Goal: Task Accomplishment & Management: Manage account settings

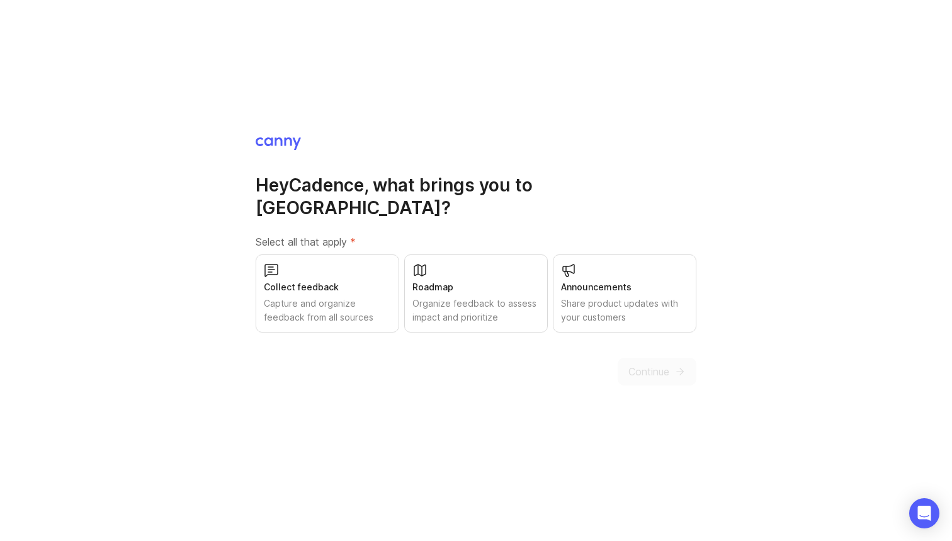
click at [363, 297] on div "Capture and organize feedback from all sources" at bounding box center [327, 311] width 127 height 28
click at [431, 280] on div "Roadmap" at bounding box center [476, 287] width 127 height 14
click at [618, 265] on div "Announcements Share product updates with your customers" at bounding box center [625, 293] width 144 height 78
click at [658, 364] on span "Continue" at bounding box center [649, 371] width 41 height 15
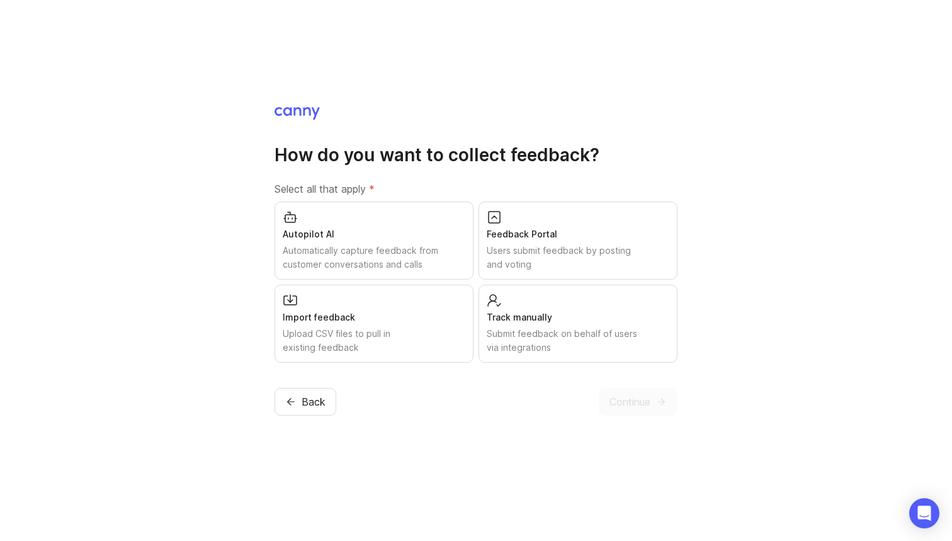
click at [434, 244] on div "Automatically capture feedback from customer conversations and calls" at bounding box center [374, 258] width 183 height 28
click at [445, 329] on div "Upload CSV files to pull in existing feedback" at bounding box center [374, 341] width 183 height 28
click at [431, 321] on div "Import feedback" at bounding box center [374, 317] width 183 height 14
click at [557, 305] on div "Track manually Submit feedback on behalf of users via integrations" at bounding box center [578, 324] width 199 height 78
click at [545, 249] on div "Users submit feedback by posting and voting" at bounding box center [578, 258] width 183 height 28
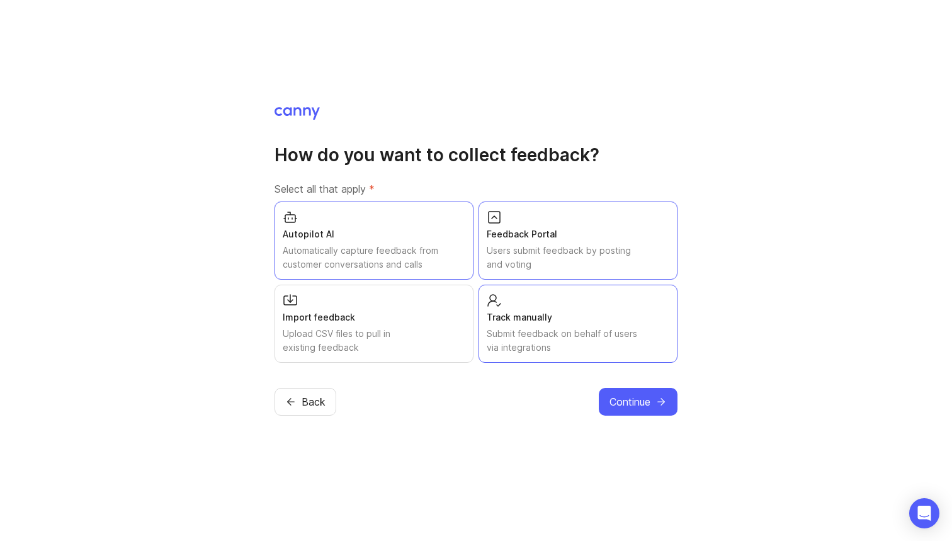
click at [378, 233] on div "Autopilot AI" at bounding box center [374, 234] width 183 height 14
click at [385, 268] on div "Automatically capture feedback from customer conversations and calls" at bounding box center [374, 258] width 183 height 28
click at [375, 300] on div "Import feedback Upload CSV files to pull in existing feedback" at bounding box center [374, 324] width 199 height 78
click at [659, 391] on button "Continue" at bounding box center [638, 402] width 79 height 28
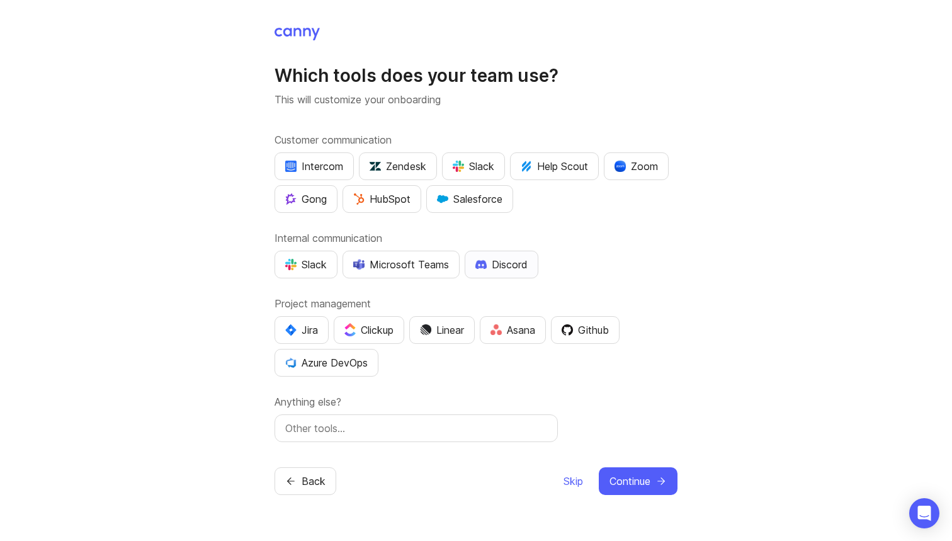
click at [501, 258] on div "Discord" at bounding box center [501, 264] width 52 height 15
click at [585, 327] on div "Github" at bounding box center [585, 329] width 47 height 15
click at [464, 323] on div "Linear" at bounding box center [442, 329] width 44 height 15
click at [629, 472] on button "Continue" at bounding box center [638, 481] width 79 height 28
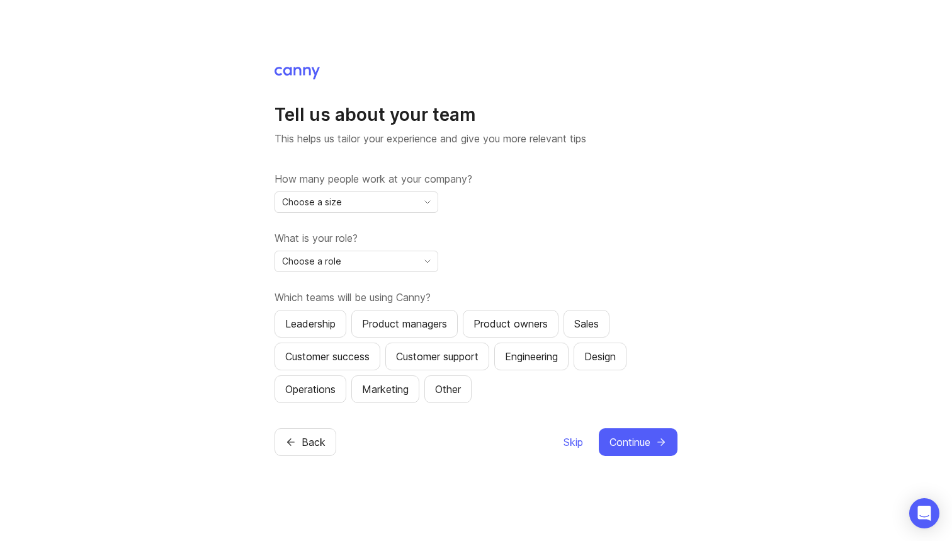
click at [428, 229] on div "How many people work at your company? Choose a size What is your role? Choose a…" at bounding box center [476, 287] width 403 height 232
click at [433, 206] on icon "toggle icon" at bounding box center [428, 202] width 20 height 10
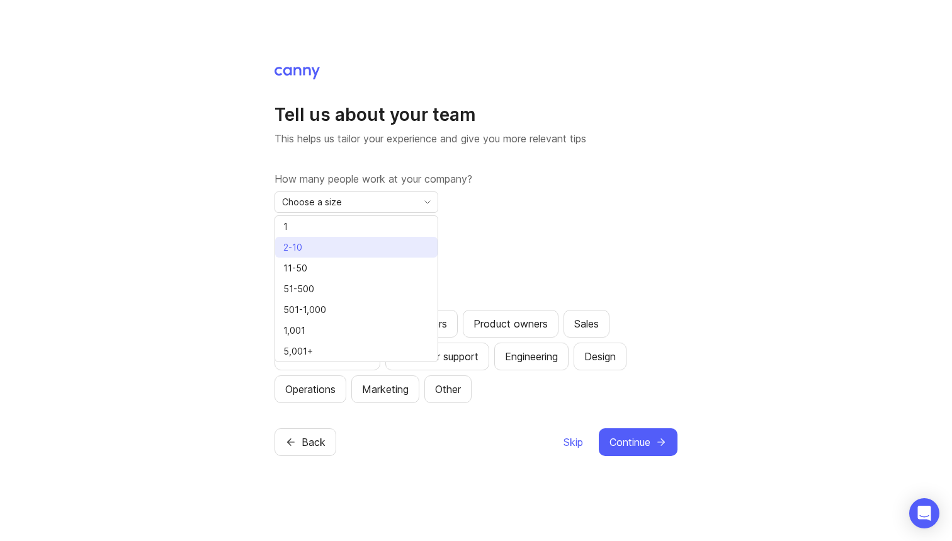
click at [415, 237] on li "2-10" at bounding box center [356, 247] width 162 height 21
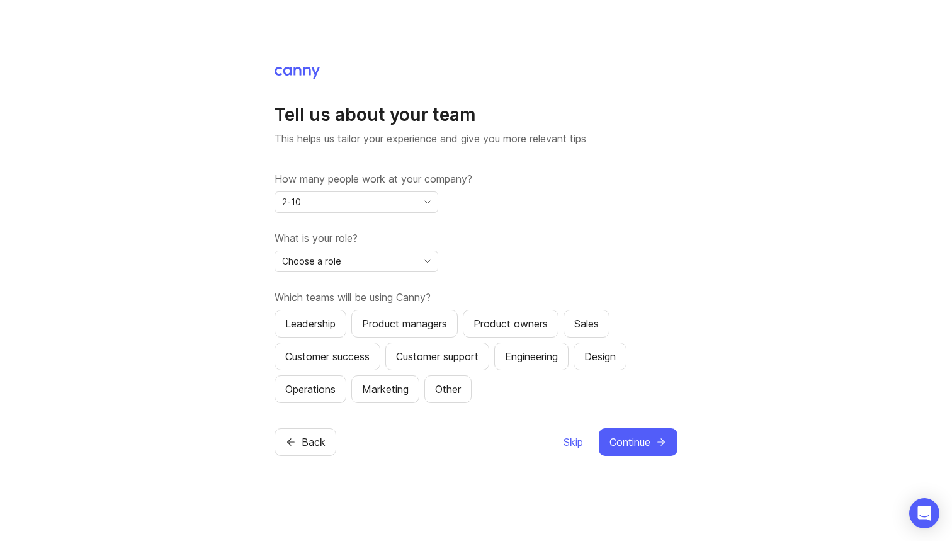
click at [416, 254] on div "Choose a role" at bounding box center [346, 261] width 142 height 20
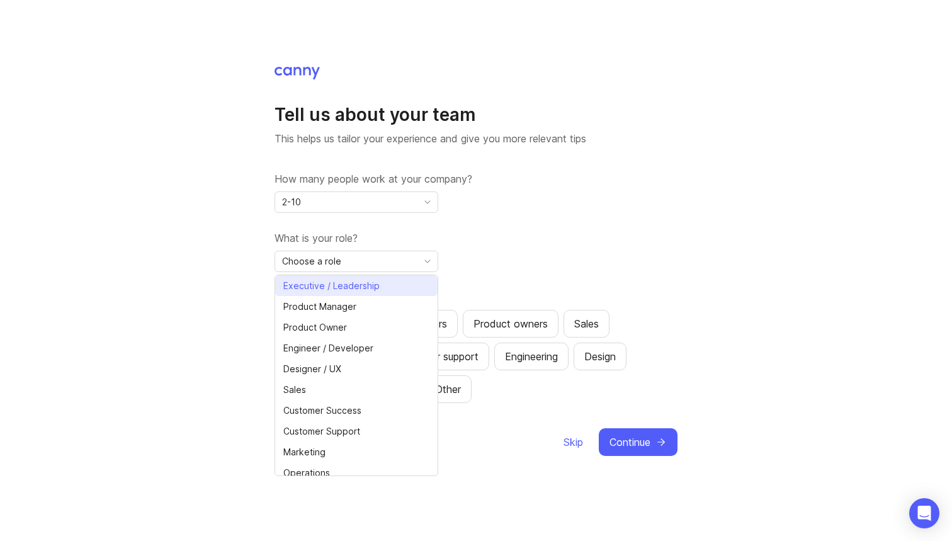
click at [409, 294] on li "Executive / Leadership" at bounding box center [356, 285] width 162 height 21
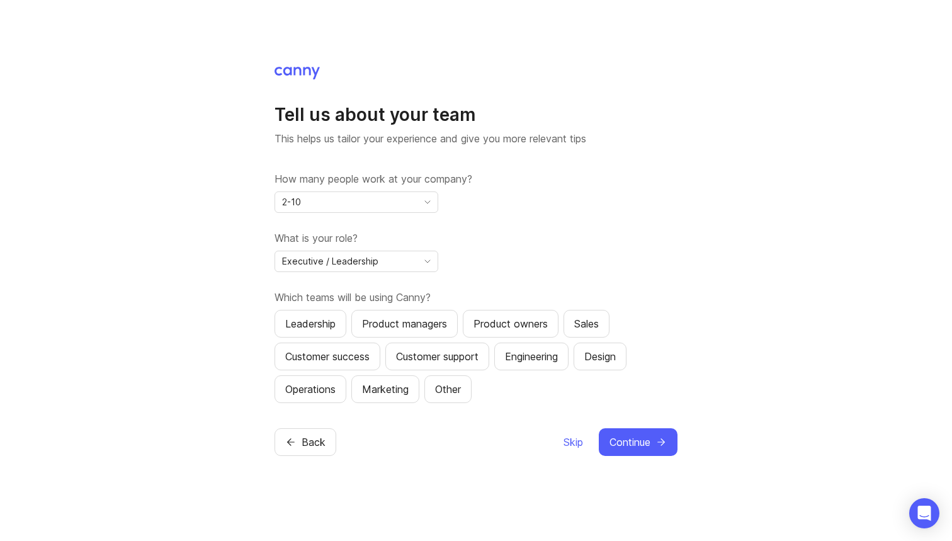
click at [387, 260] on div "Executive / Leadership" at bounding box center [346, 261] width 142 height 20
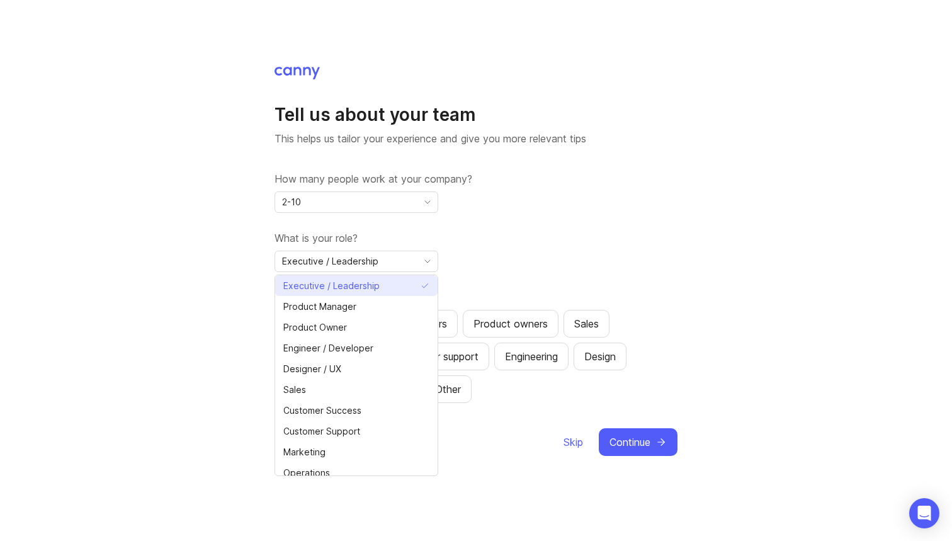
click at [394, 284] on li "Executive / Leadership" at bounding box center [356, 285] width 162 height 21
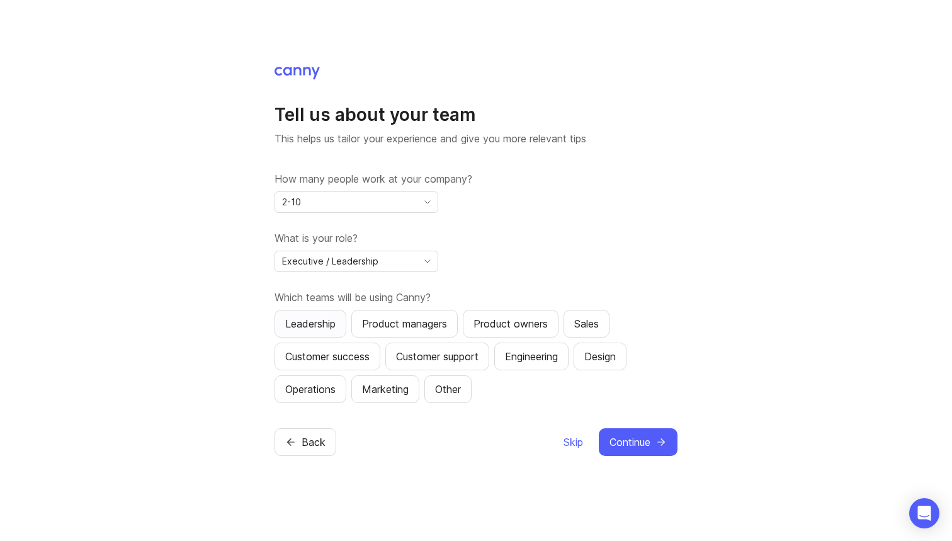
click at [322, 322] on div "Leadership" at bounding box center [310, 323] width 50 height 15
click at [394, 327] on div "Product managers" at bounding box center [404, 323] width 85 height 15
click at [491, 326] on div "Product owners" at bounding box center [511, 323] width 74 height 15
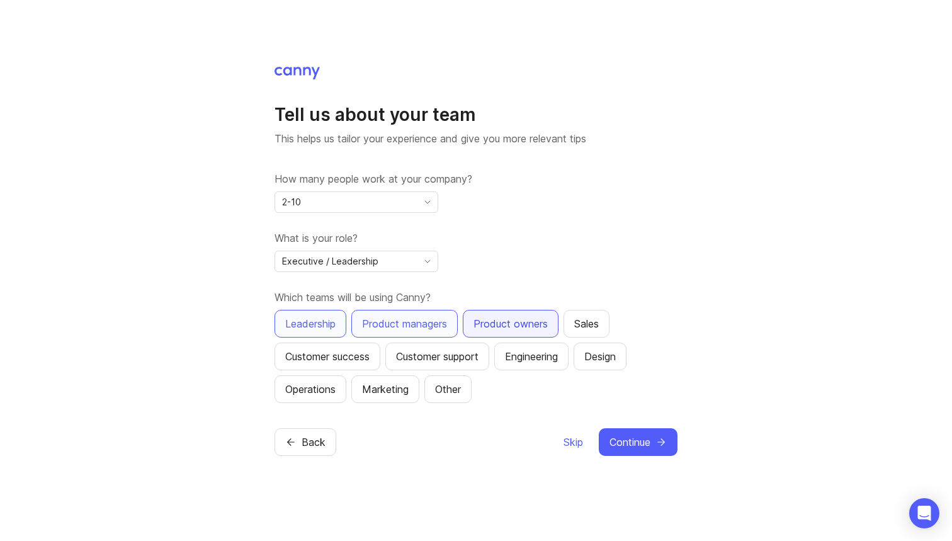
click at [492, 317] on div "Product owners" at bounding box center [511, 323] width 74 height 15
click at [529, 355] on div "Engineering" at bounding box center [531, 356] width 53 height 15
click at [622, 440] on span "Continue" at bounding box center [630, 442] width 41 height 15
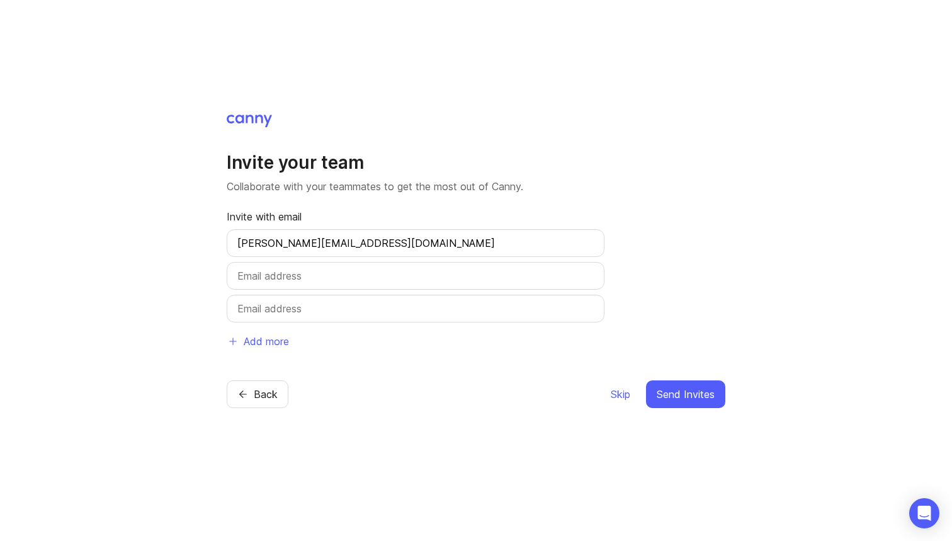
type input "[PERSON_NAME][EMAIL_ADDRESS][DOMAIN_NAME]"
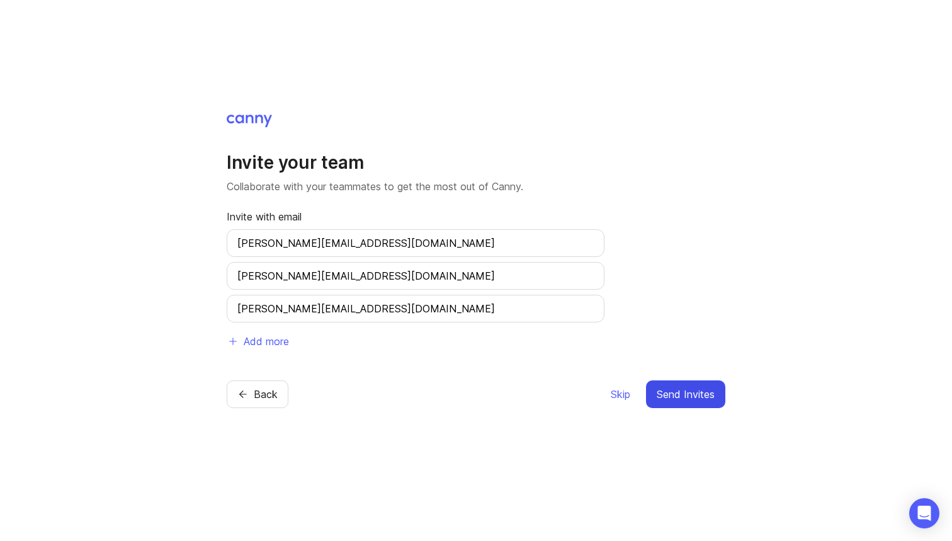
type input "[PERSON_NAME][EMAIL_ADDRESS][DOMAIN_NAME]"
click at [676, 385] on button "Send Invites" at bounding box center [685, 394] width 79 height 28
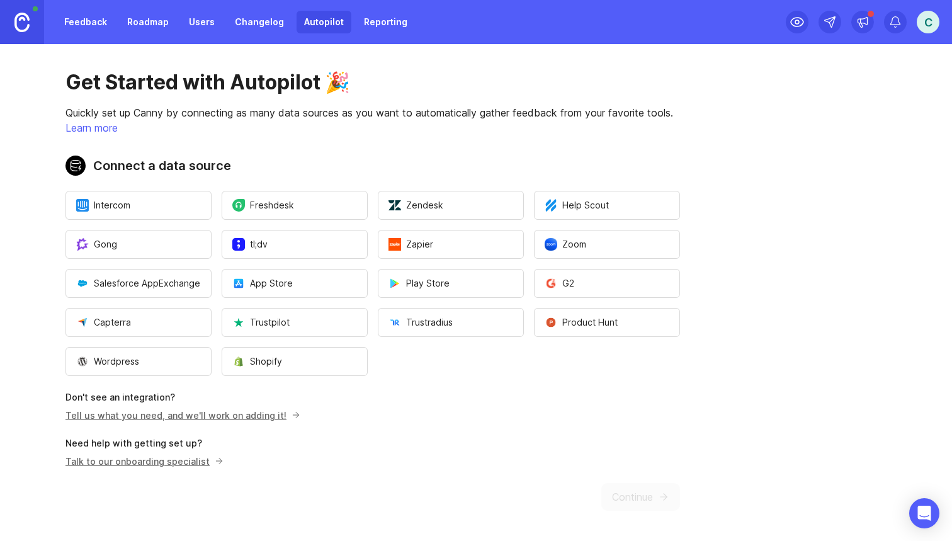
scroll to position [4, 0]
click at [626, 504] on div "Get Started with Autopilot 🎉 Quickly set up Canny by connecting as many data so…" at bounding box center [373, 290] width 746 height 501
click at [342, 284] on button "App Store" at bounding box center [295, 283] width 146 height 29
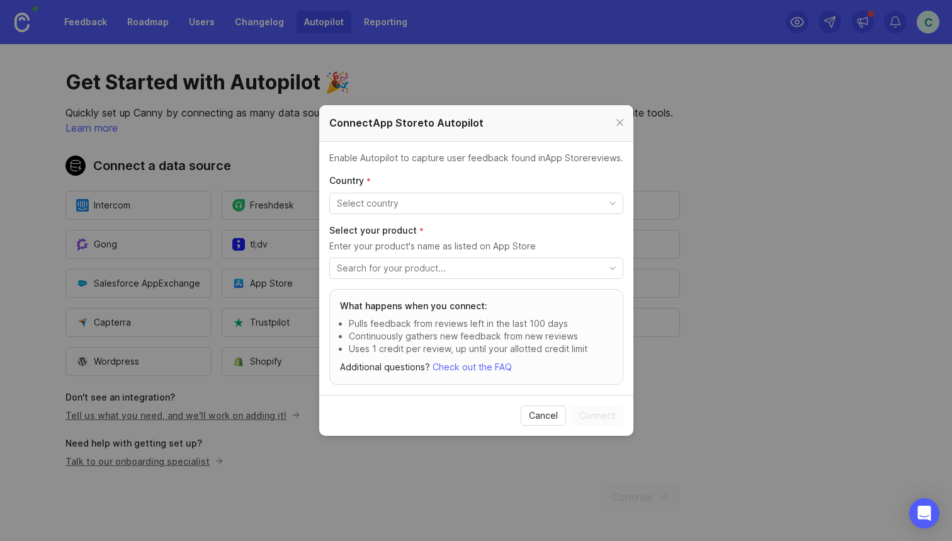
click at [464, 194] on div "toggle menu" at bounding box center [466, 203] width 273 height 20
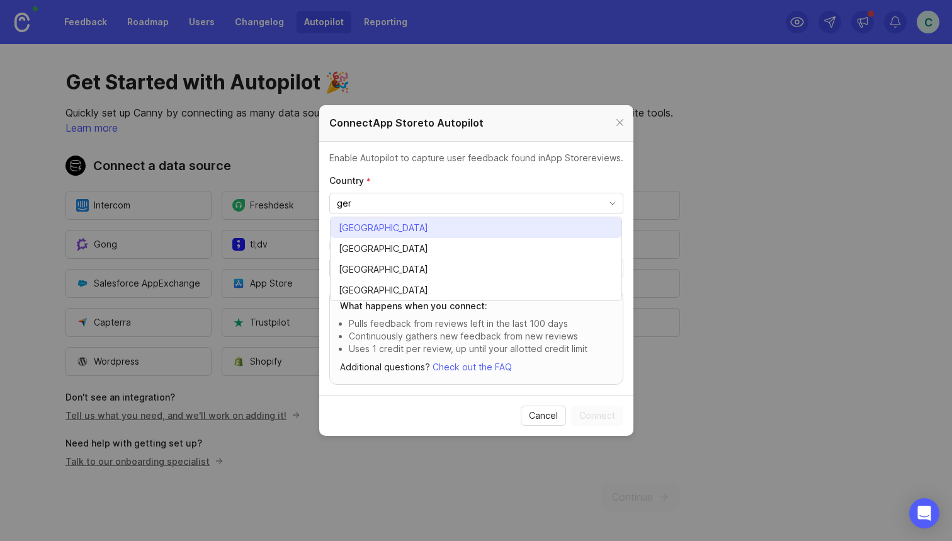
type input "[GEOGRAPHIC_DATA]"
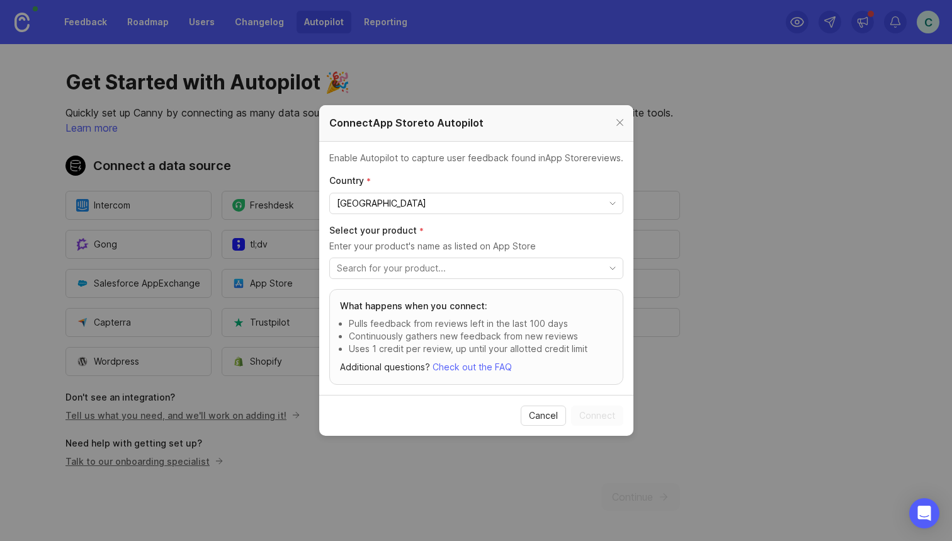
click at [442, 264] on input "toggle menu" at bounding box center [469, 268] width 265 height 14
click at [437, 287] on li "No results found" at bounding box center [476, 290] width 291 height 16
click at [440, 271] on input "toggle menu" at bounding box center [469, 268] width 265 height 14
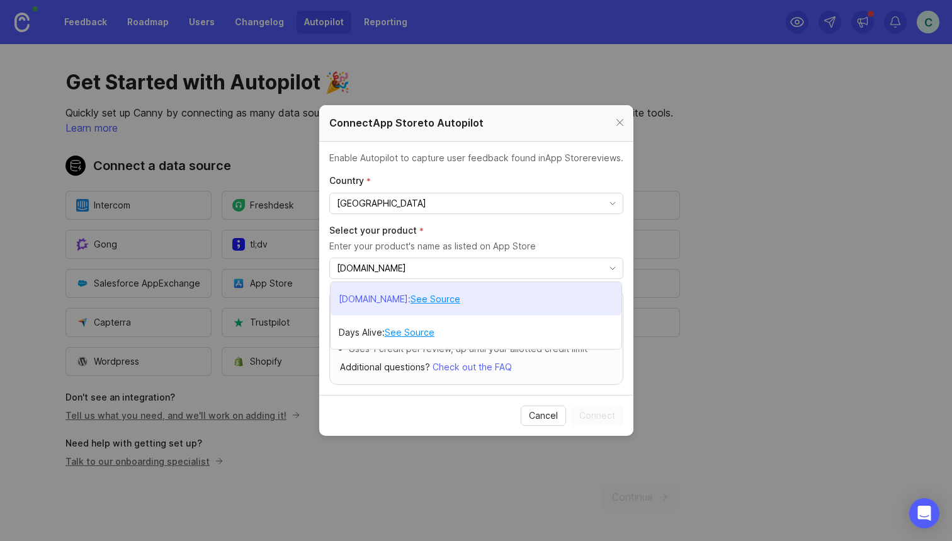
click at [383, 300] on p "[DOMAIN_NAME]" at bounding box center [373, 299] width 69 height 13
type input "[DOMAIN_NAME]"
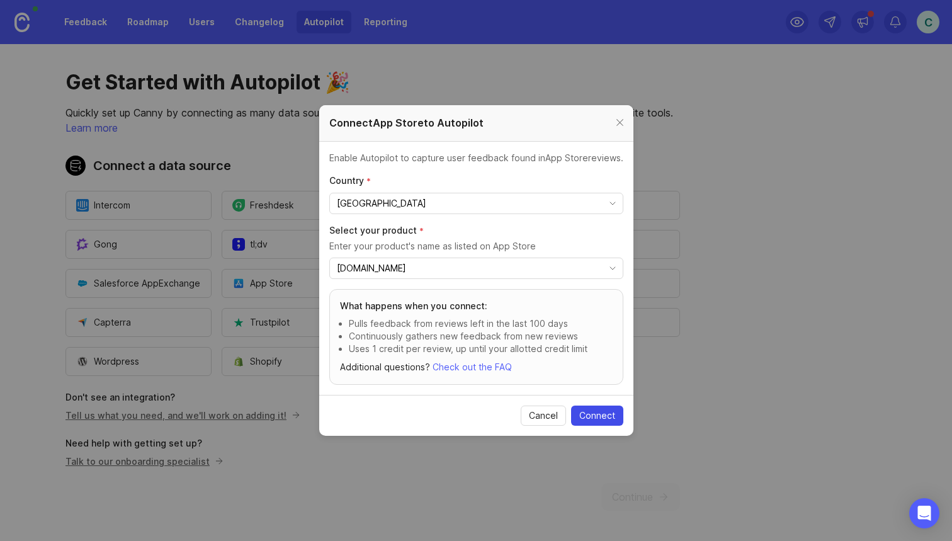
click at [581, 407] on button "Connect" at bounding box center [597, 416] width 52 height 20
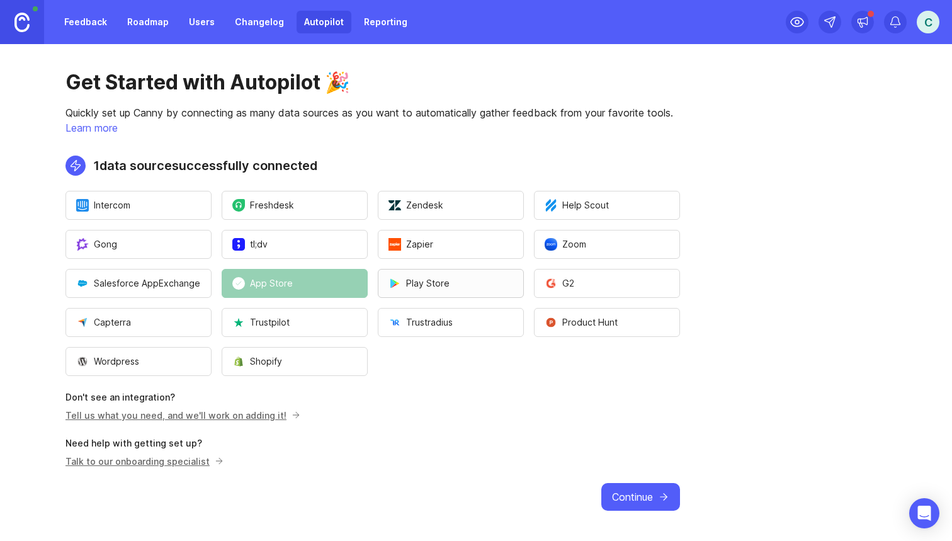
click at [481, 285] on button "Play Store" at bounding box center [451, 283] width 146 height 29
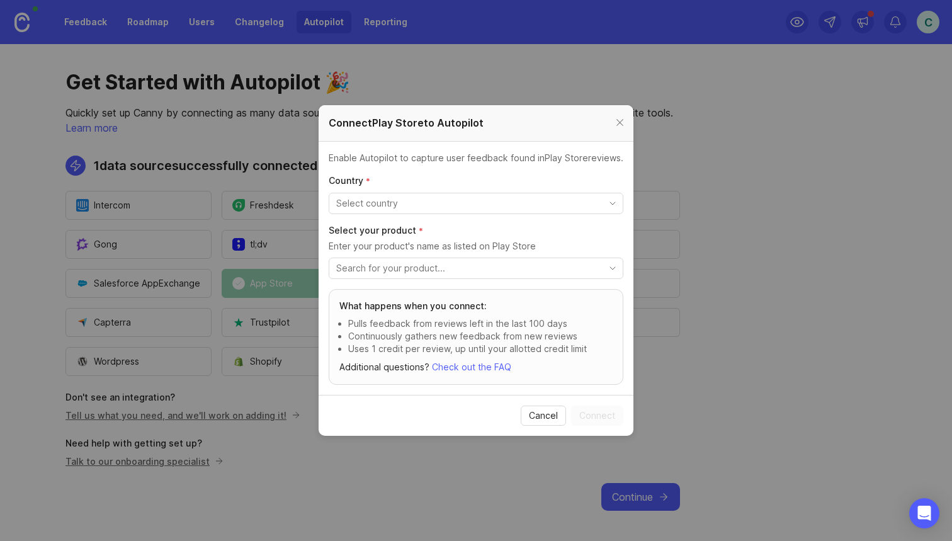
click at [485, 196] on div "toggle menu" at bounding box center [465, 203] width 273 height 20
click at [453, 227] on li "[GEOGRAPHIC_DATA]" at bounding box center [476, 227] width 292 height 21
type input "[GEOGRAPHIC_DATA]"
click at [462, 207] on input "[GEOGRAPHIC_DATA]" at bounding box center [468, 203] width 265 height 14
click at [463, 258] on div "toggle menu" at bounding box center [465, 268] width 273 height 20
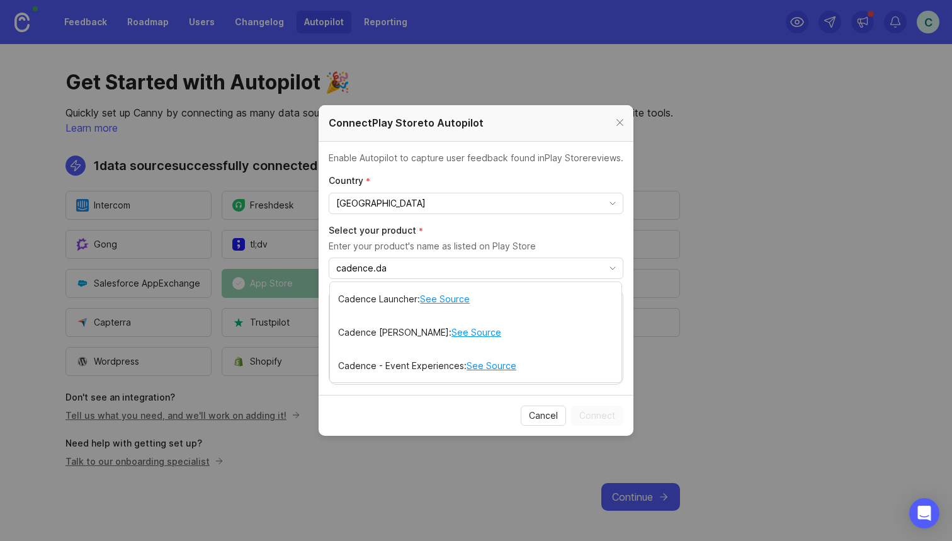
type input "[DOMAIN_NAME]"
click at [484, 263] on input "[DOMAIN_NAME]" at bounding box center [468, 268] width 265 height 14
click at [501, 214] on div "[GEOGRAPHIC_DATA]" at bounding box center [476, 203] width 295 height 21
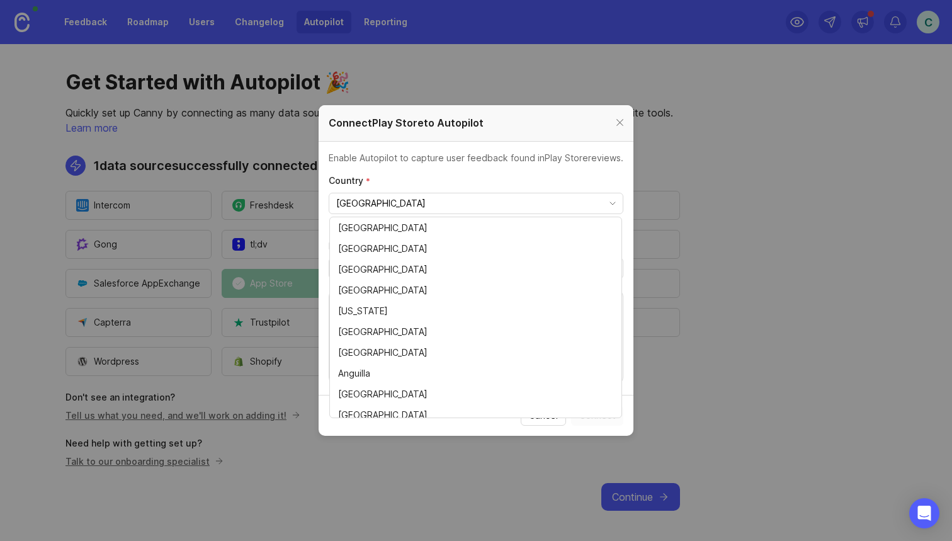
click at [532, 165] on section "Enable Autopilot to capture user feedback found in Play Store reviews. Country …" at bounding box center [476, 268] width 315 height 253
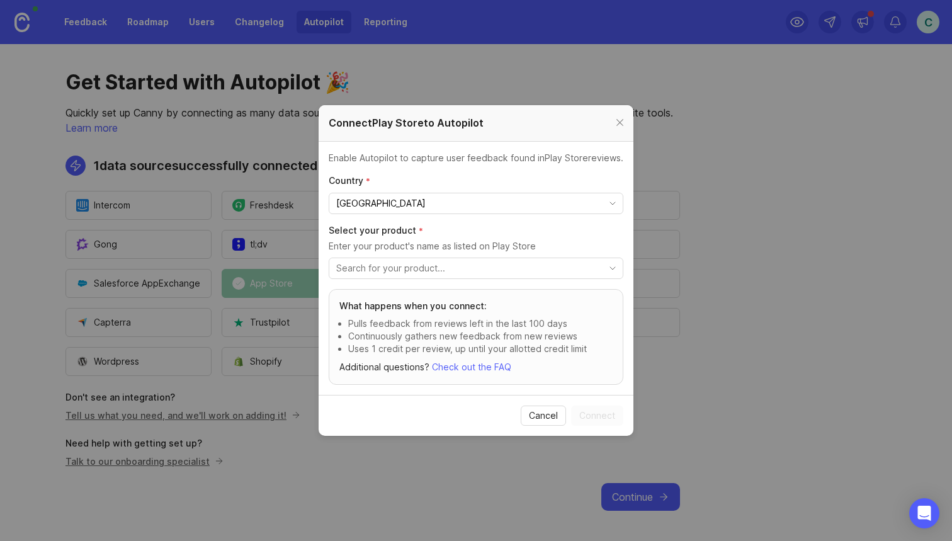
click at [618, 126] on div at bounding box center [620, 123] width 14 height 16
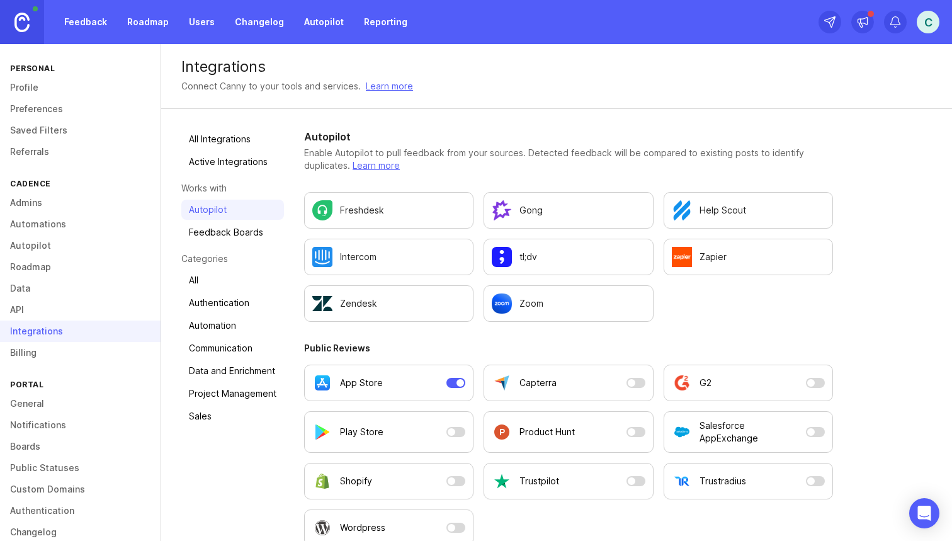
click at [132, 21] on link "Roadmap" at bounding box center [148, 22] width 57 height 23
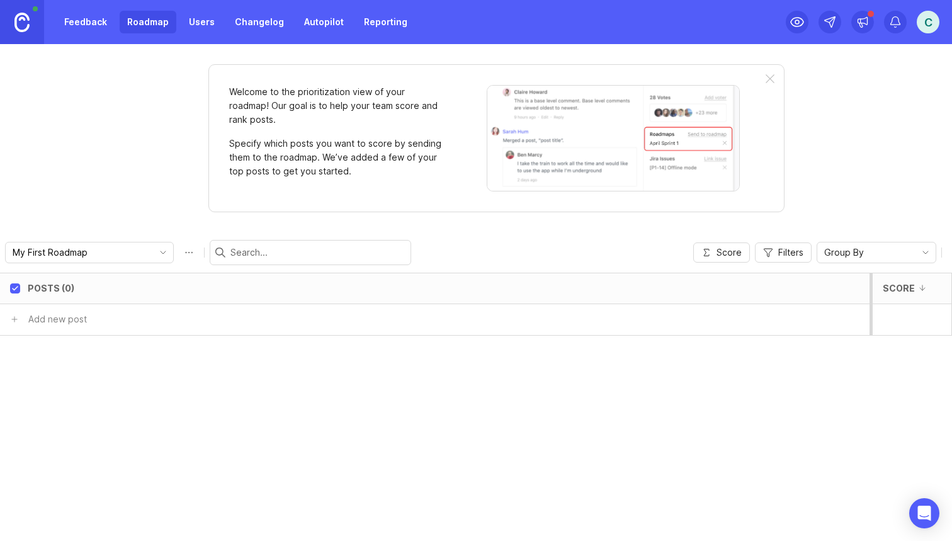
click at [76, 26] on link "Feedback" at bounding box center [86, 22] width 58 height 23
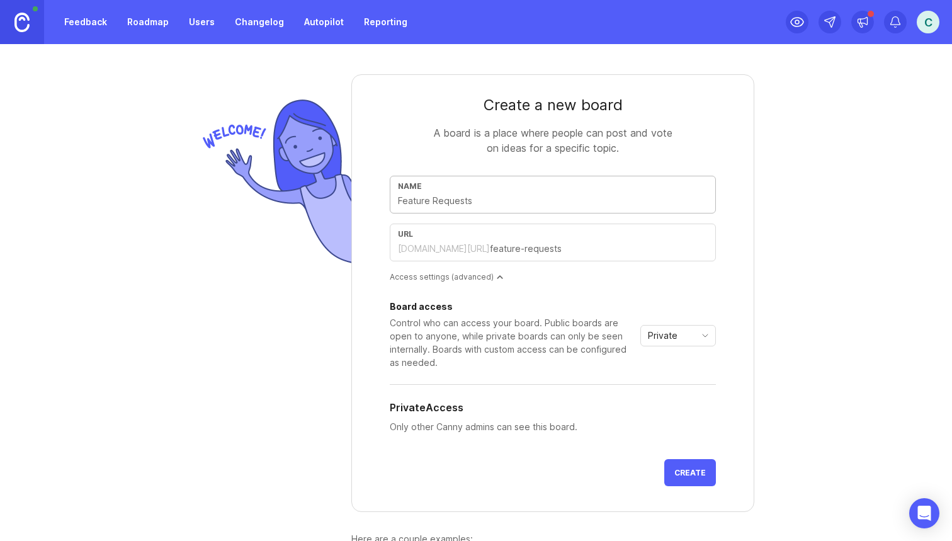
click at [481, 205] on input "text" at bounding box center [553, 201] width 310 height 14
click at [564, 315] on div "Board access Control who can access your board. Public boards are open to anyon…" at bounding box center [513, 335] width 246 height 67
click at [666, 331] on span "Private" at bounding box center [663, 336] width 30 height 14
click at [666, 377] on span "Public" at bounding box center [661, 381] width 25 height 14
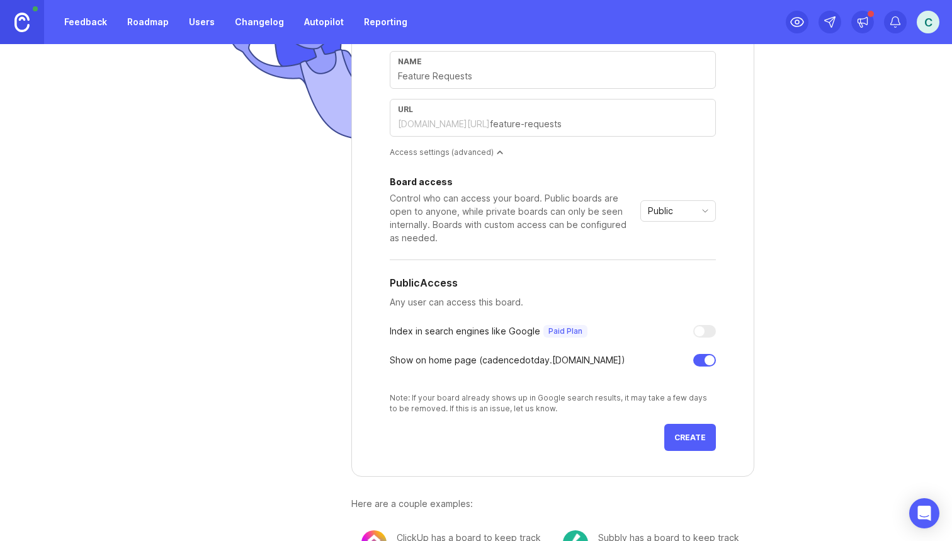
scroll to position [126, 0]
click at [707, 333] on div at bounding box center [704, 330] width 23 height 13
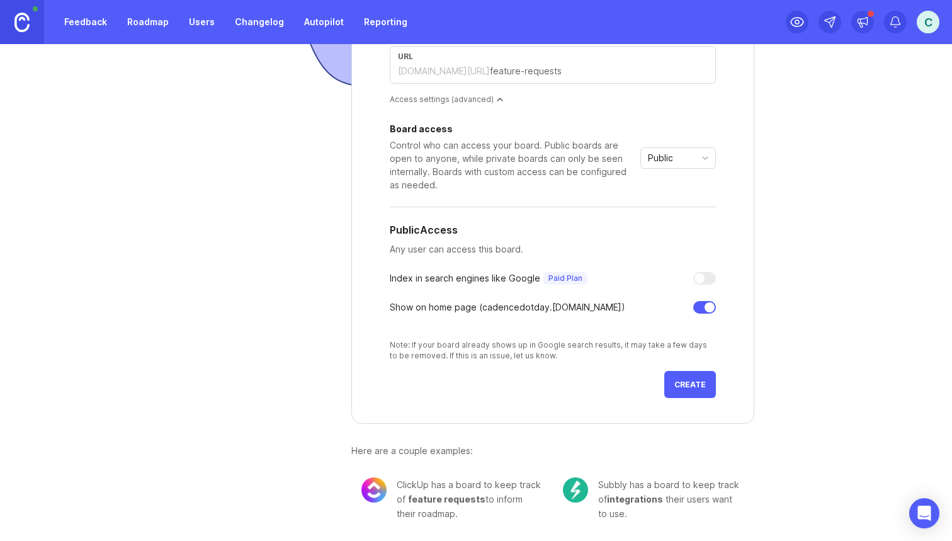
scroll to position [178, 0]
click at [699, 394] on button "Create" at bounding box center [690, 384] width 52 height 27
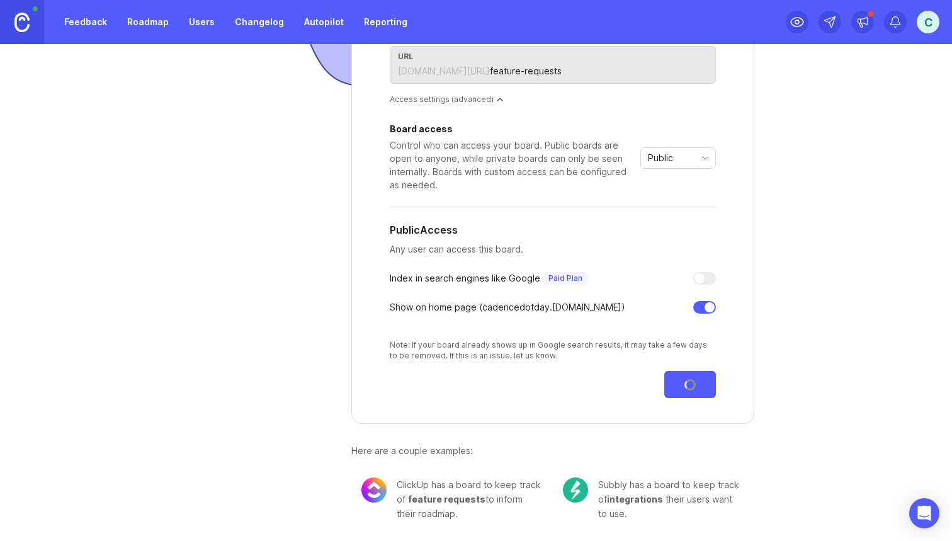
scroll to position [2, 0]
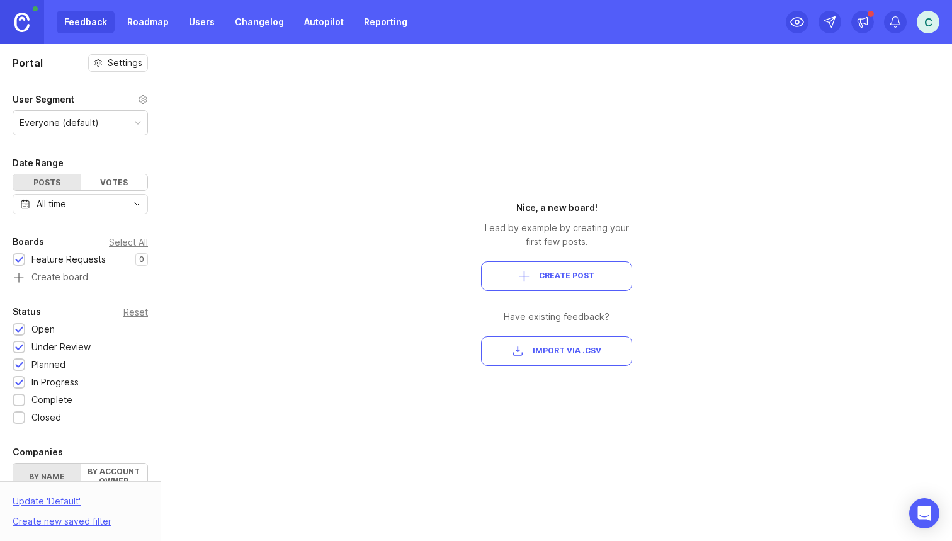
click at [614, 273] on span "Create Post" at bounding box center [557, 276] width 130 height 11
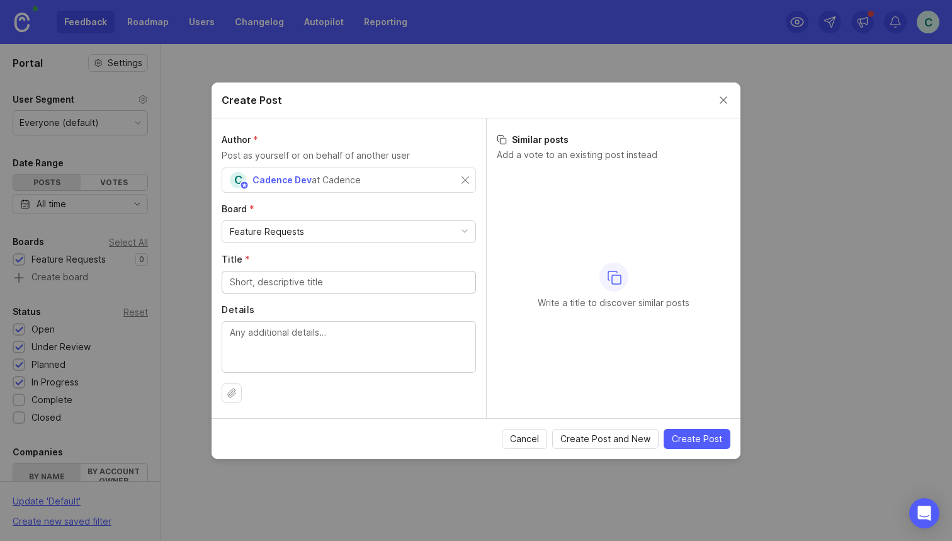
click at [388, 277] on input "Title *" at bounding box center [349, 282] width 238 height 14
click at [394, 334] on textarea "Details" at bounding box center [349, 347] width 238 height 42
click at [449, 178] on div "C Cadence Dev at Cadence" at bounding box center [346, 180] width 232 height 16
click at [427, 174] on input "text" at bounding box center [349, 180] width 238 height 14
click at [726, 99] on button "Close create post modal" at bounding box center [724, 100] width 14 height 14
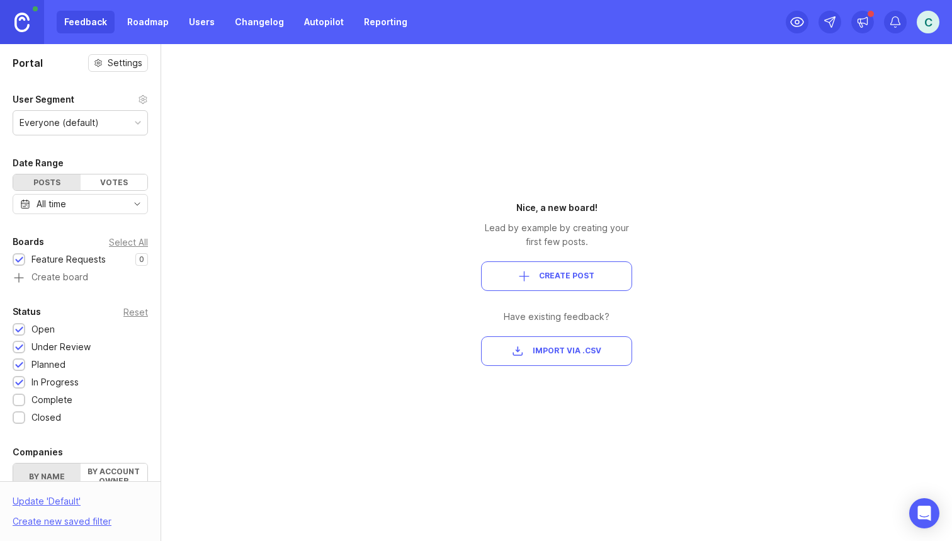
click at [158, 21] on link "Roadmap" at bounding box center [148, 22] width 57 height 23
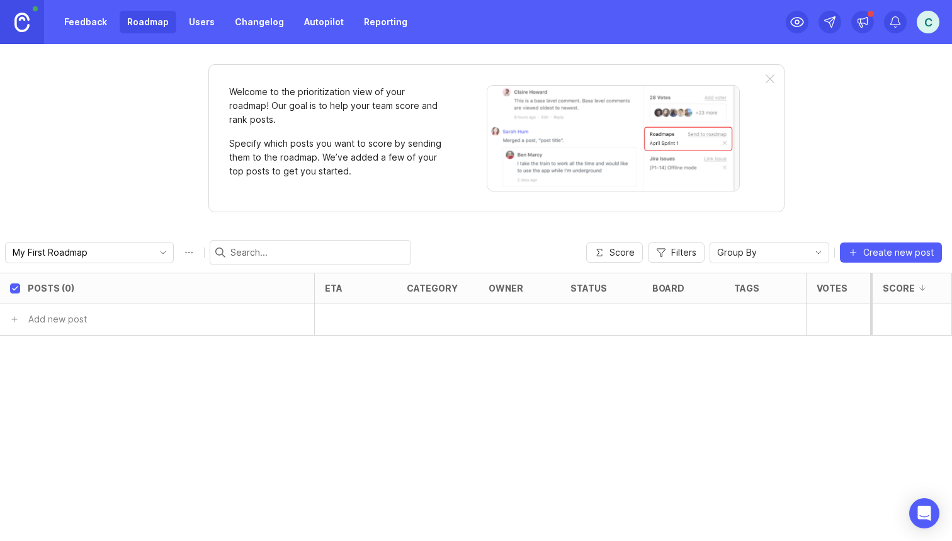
click at [205, 23] on link "Users" at bounding box center [201, 22] width 41 height 23
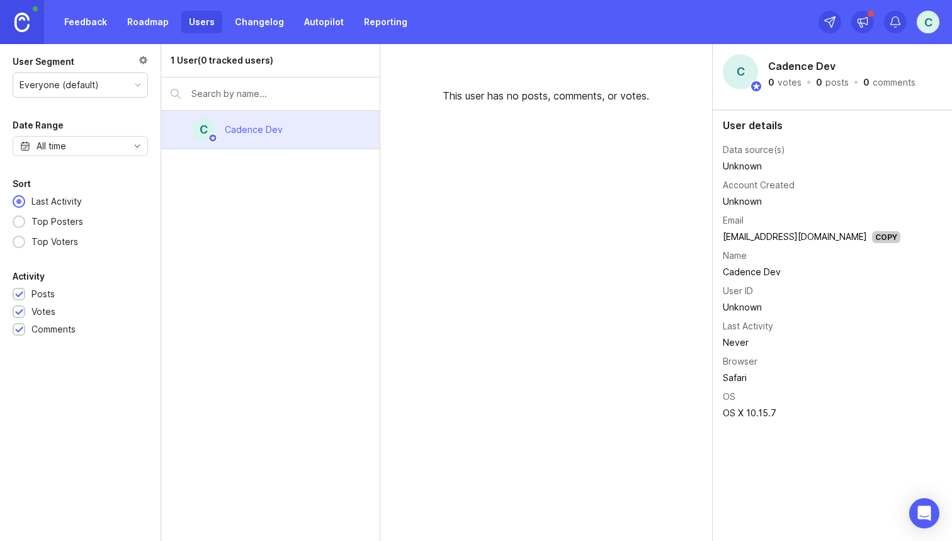
click at [240, 23] on link "Changelog" at bounding box center [259, 22] width 64 height 23
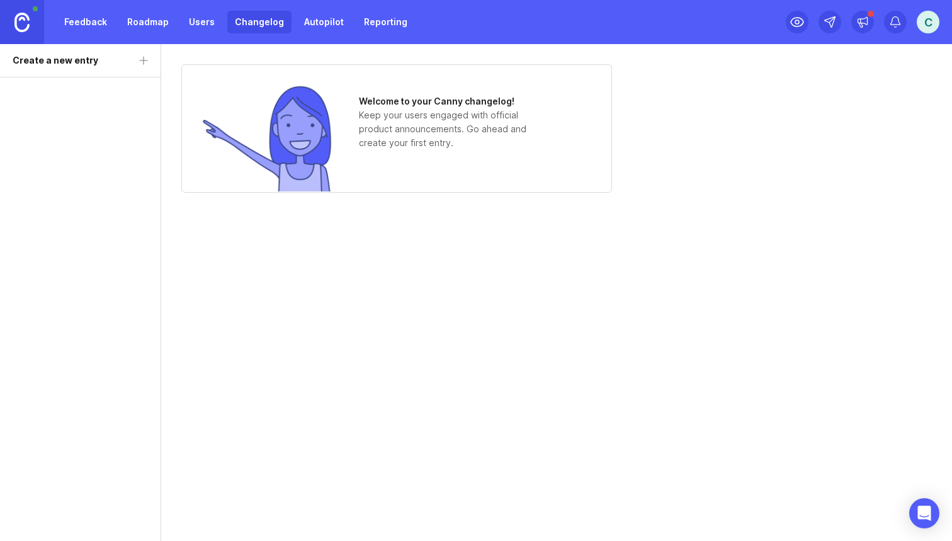
click at [372, 17] on link "Reporting" at bounding box center [385, 22] width 59 height 23
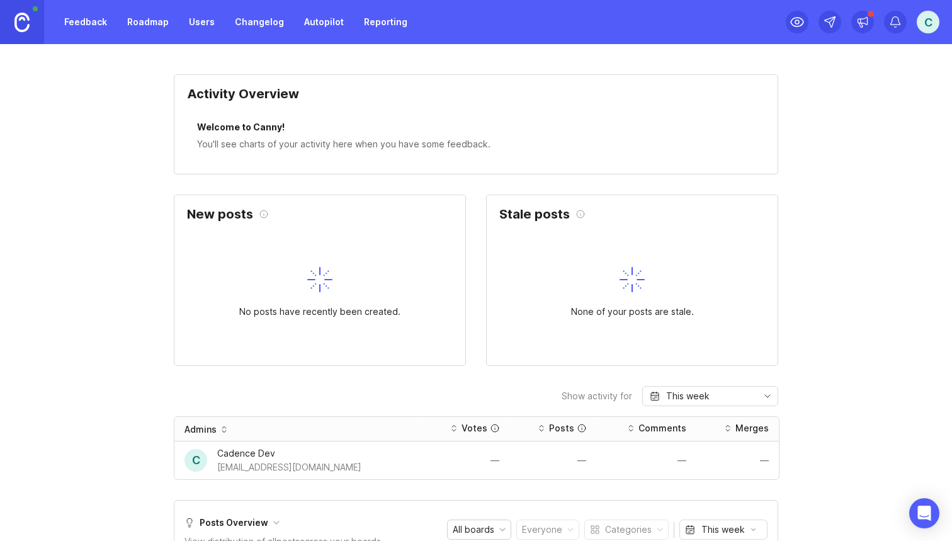
click at [151, 26] on link "Roadmap" at bounding box center [148, 22] width 57 height 23
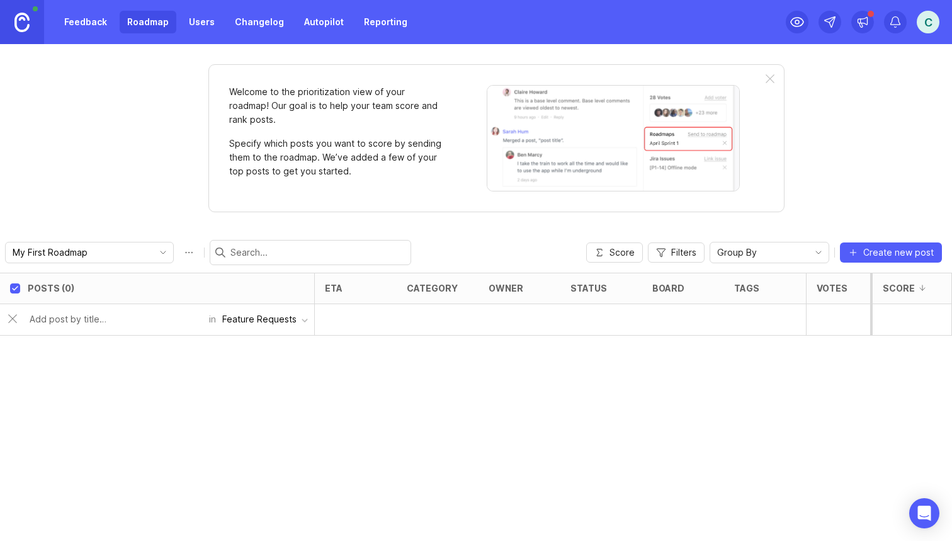
click at [96, 21] on link "Feedback" at bounding box center [86, 22] width 58 height 23
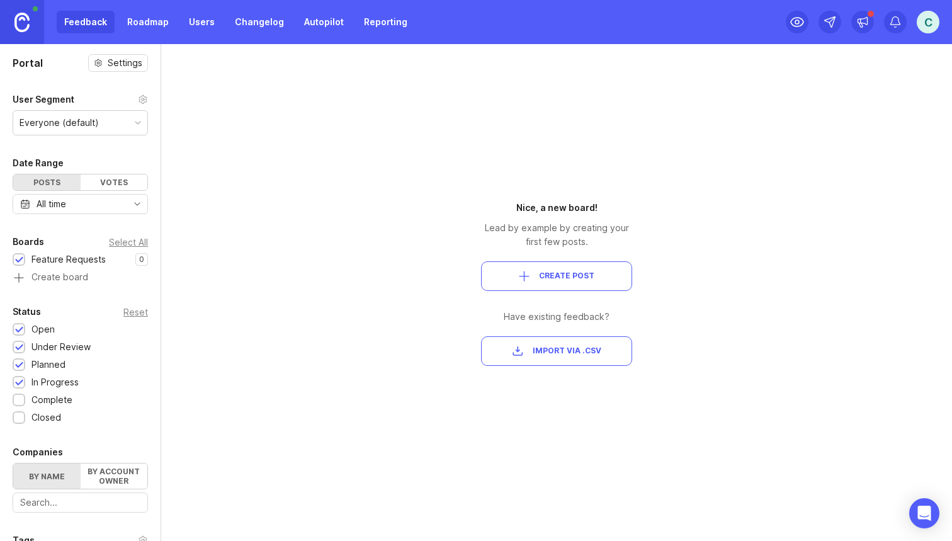
click at [496, 275] on span "Create Post" at bounding box center [557, 276] width 130 height 11
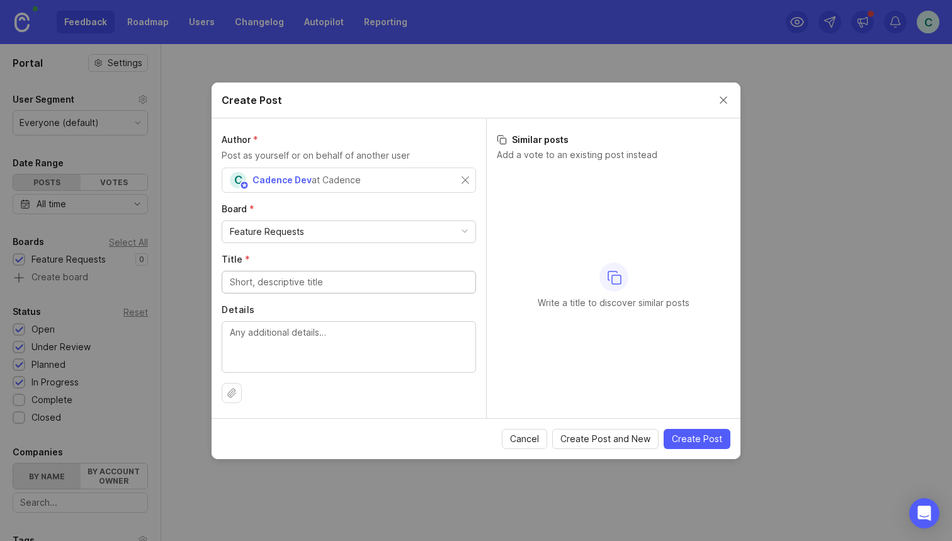
click at [722, 101] on button "Close create post modal" at bounding box center [724, 100] width 14 height 14
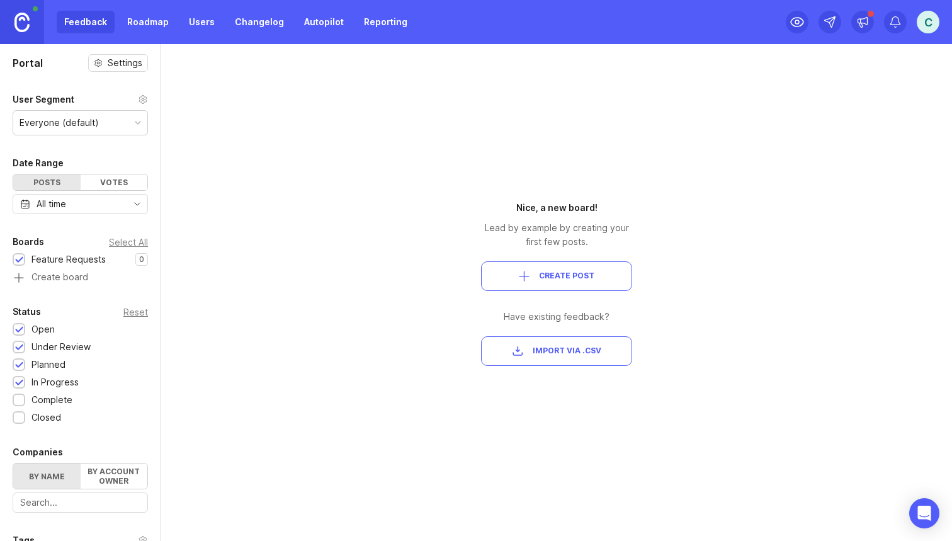
click at [925, 16] on div "C" at bounding box center [928, 22] width 23 height 23
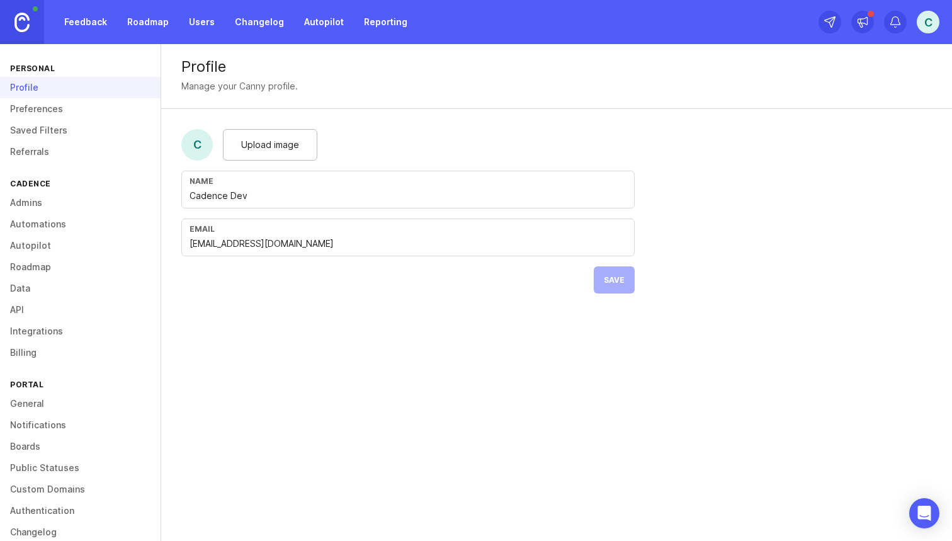
click at [73, 327] on link "Integrations" at bounding box center [80, 331] width 161 height 21
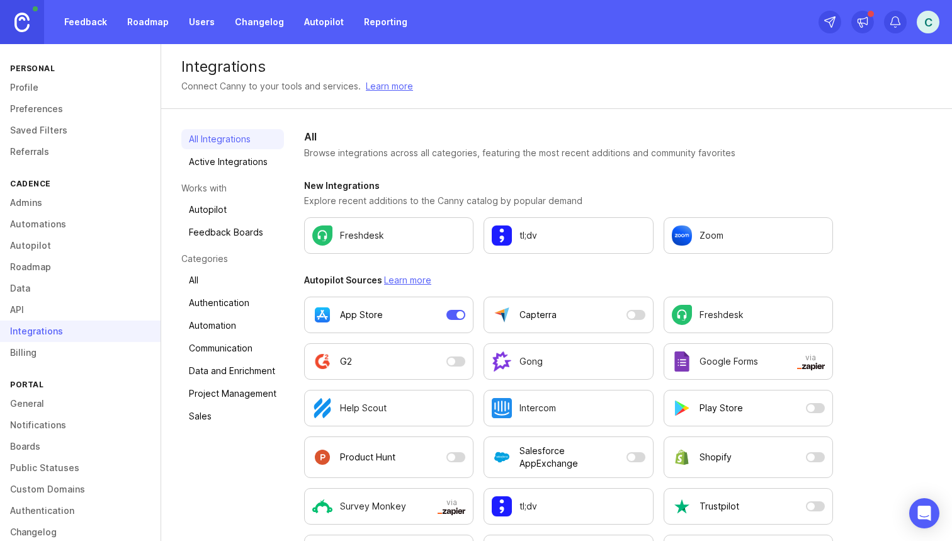
click at [221, 278] on link "All" at bounding box center [232, 280] width 103 height 20
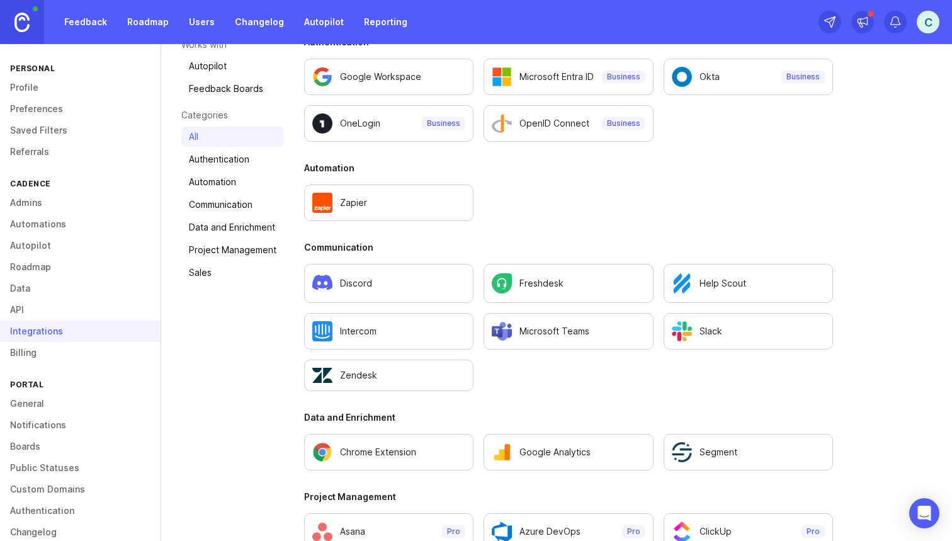
scroll to position [186, 0]
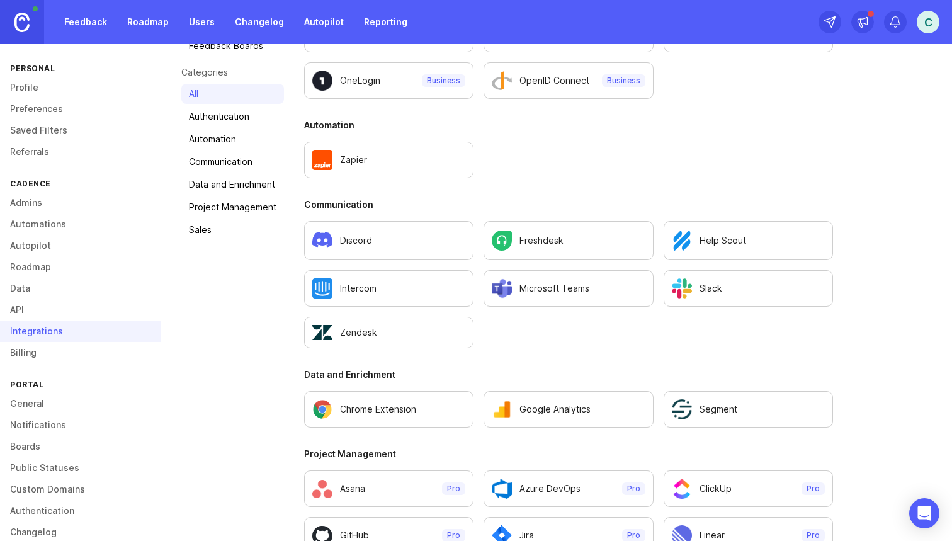
click at [422, 247] on div "Discord" at bounding box center [388, 240] width 153 height 23
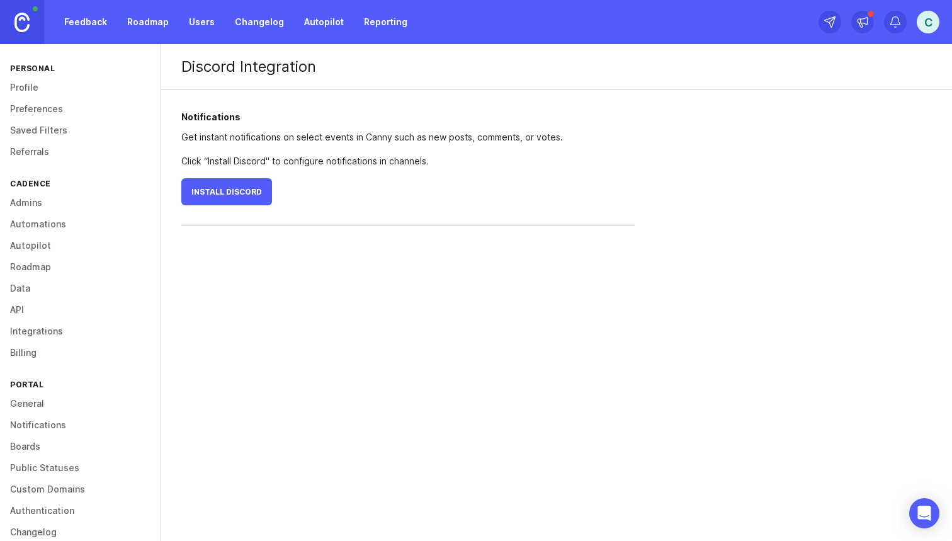
click at [245, 191] on span "Install Discord" at bounding box center [226, 191] width 71 height 9
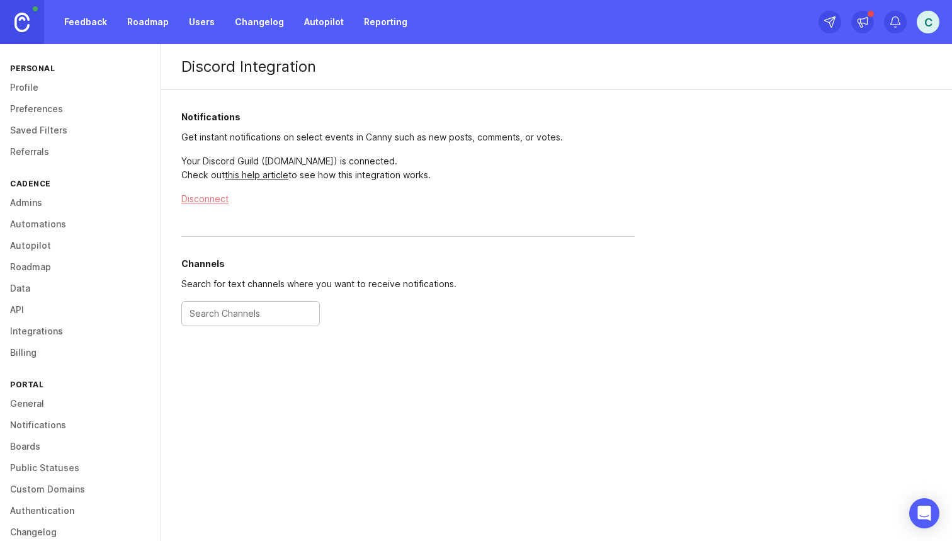
click at [285, 311] on input "text" at bounding box center [251, 314] width 122 height 14
type input "t"
type input "feature-requests"
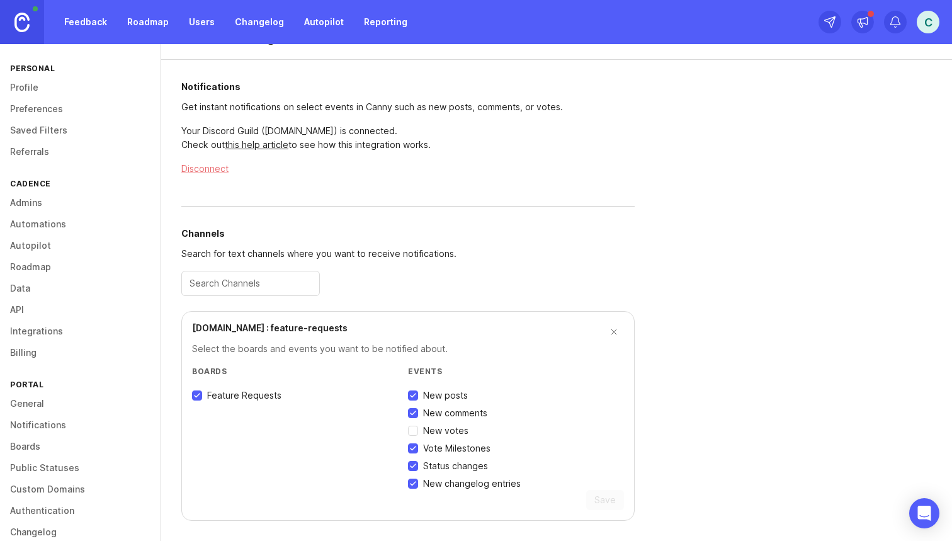
scroll to position [30, 0]
click at [431, 430] on span "New votes" at bounding box center [445, 430] width 45 height 13
click at [418, 430] on input "New votes" at bounding box center [413, 431] width 10 height 10
click at [457, 433] on span "New votes" at bounding box center [445, 430] width 45 height 13
click at [418, 433] on input "New votes" at bounding box center [413, 431] width 10 height 10
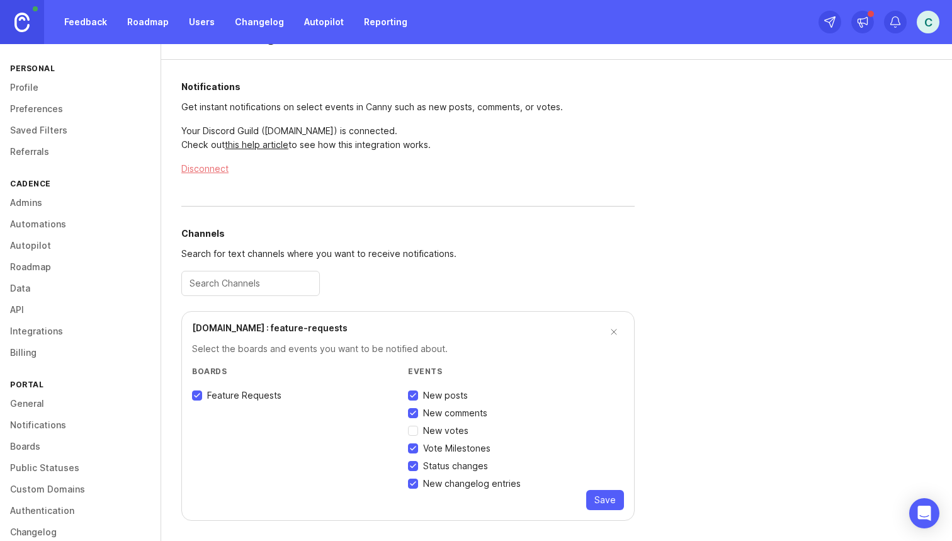
checkbox input "false"
click at [593, 492] on button "Save" at bounding box center [605, 500] width 38 height 20
click at [925, 23] on div "C" at bounding box center [928, 22] width 23 height 23
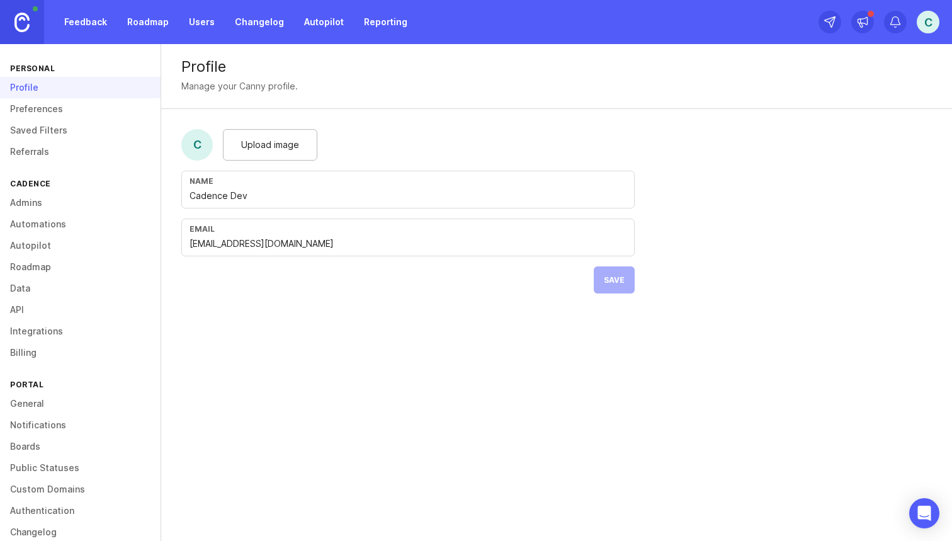
click at [259, 149] on span "Upload image" at bounding box center [270, 145] width 58 height 14
type input "Cadence Developers"
click at [619, 283] on span "Save" at bounding box center [614, 279] width 21 height 9
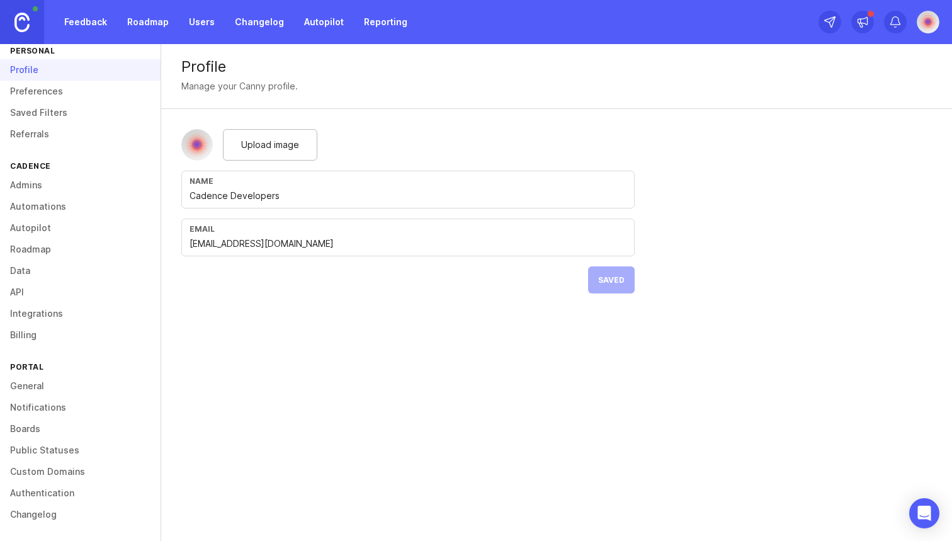
scroll to position [18, 0]
click at [40, 319] on link "Integrations" at bounding box center [80, 313] width 161 height 21
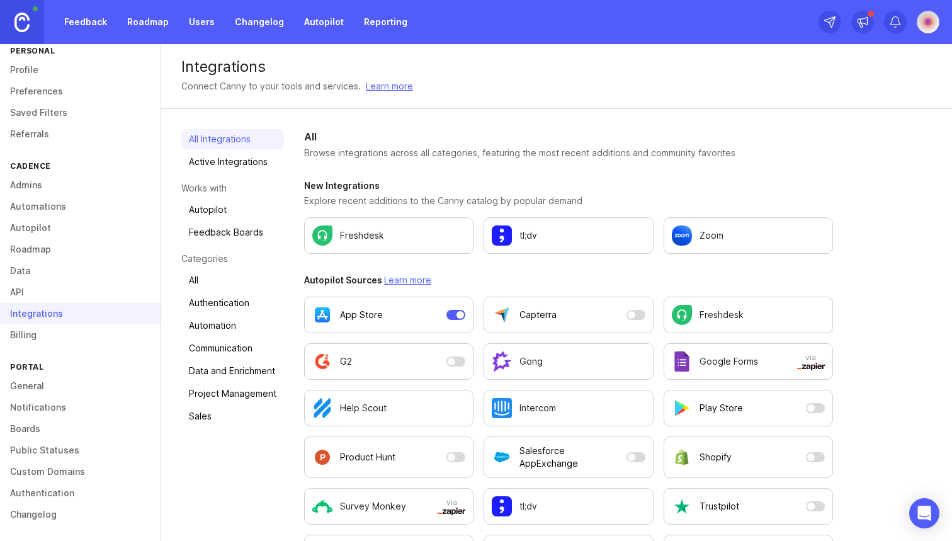
scroll to position [26, 0]
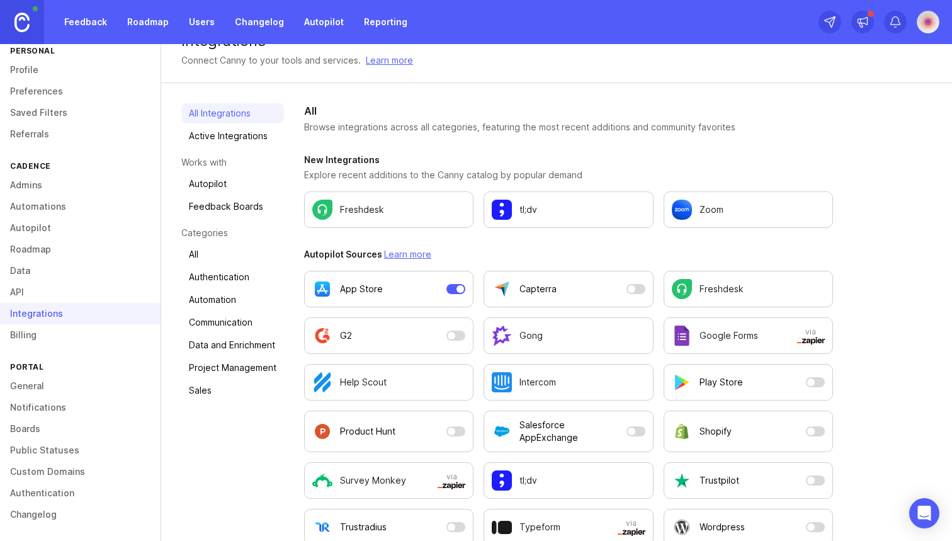
click at [241, 373] on link "Project Management" at bounding box center [232, 368] width 103 height 20
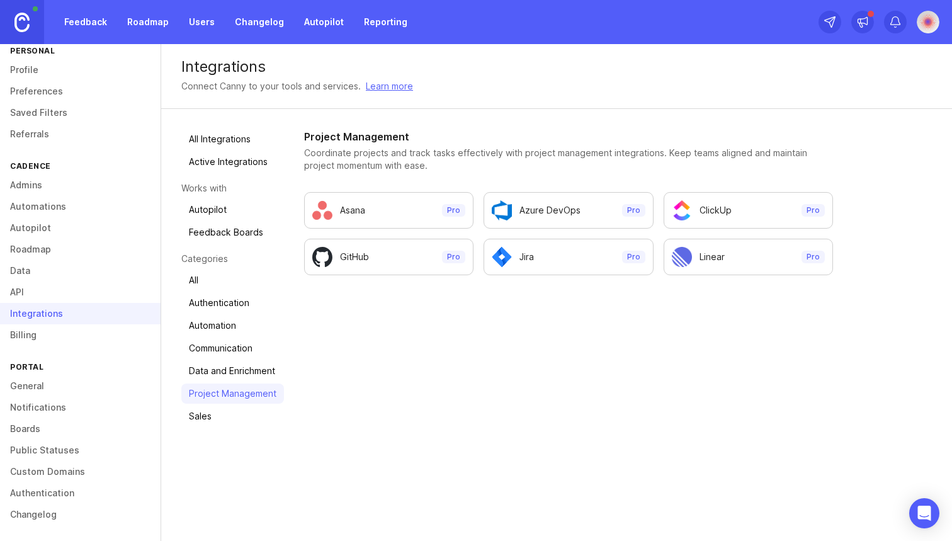
click at [718, 250] on div "Linear" at bounding box center [735, 257] width 127 height 20
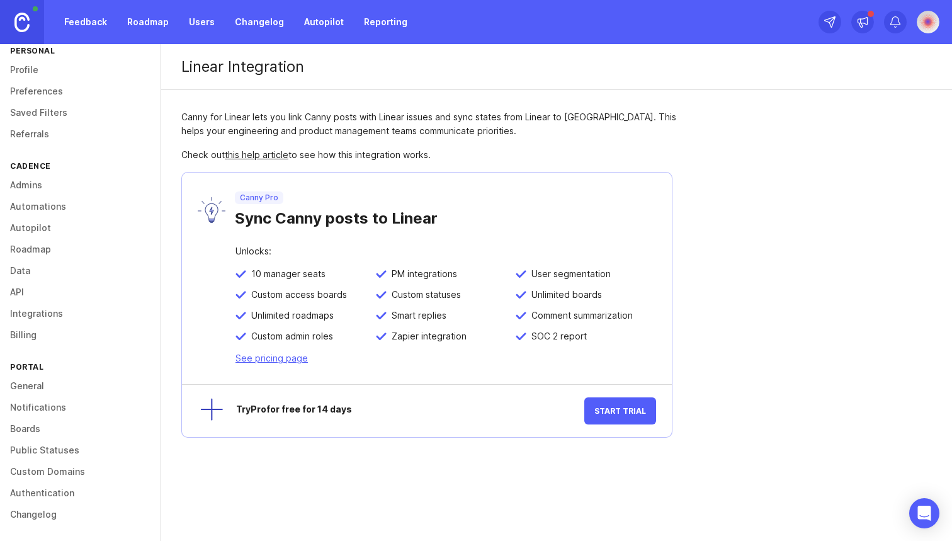
click at [932, 15] on img at bounding box center [928, 22] width 23 height 23
